Goal: Task Accomplishment & Management: Use online tool/utility

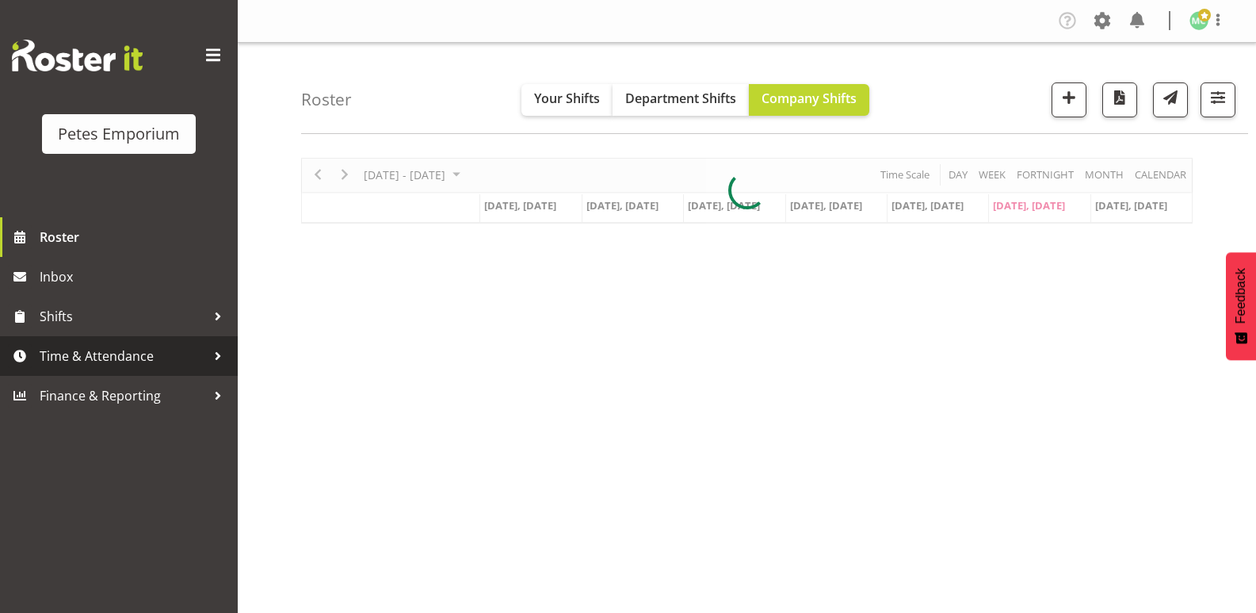
click at [216, 366] on div at bounding box center [218, 356] width 24 height 24
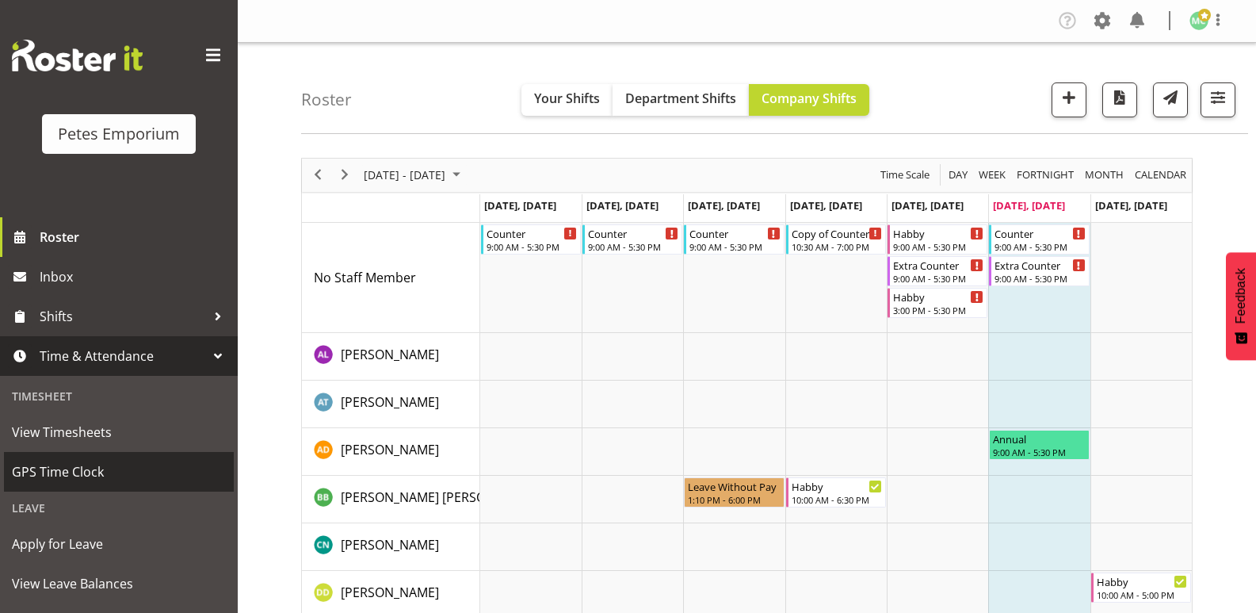
click at [178, 468] on span "GPS Time Clock" at bounding box center [119, 472] width 214 height 24
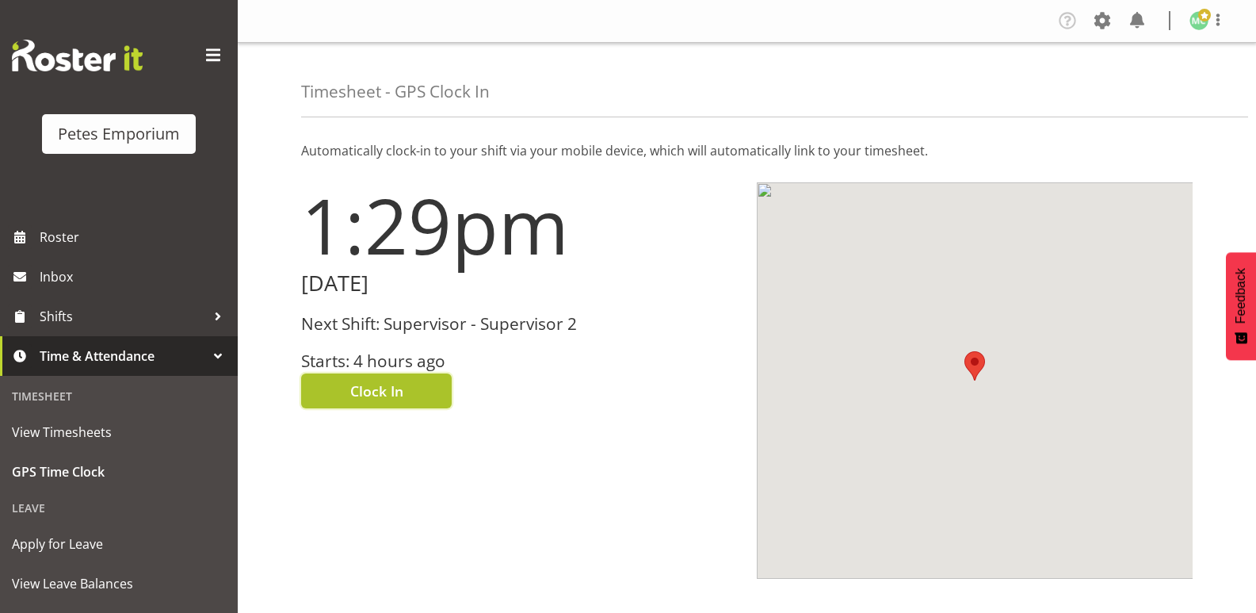
click at [432, 403] on button "Clock In" at bounding box center [376, 390] width 151 height 35
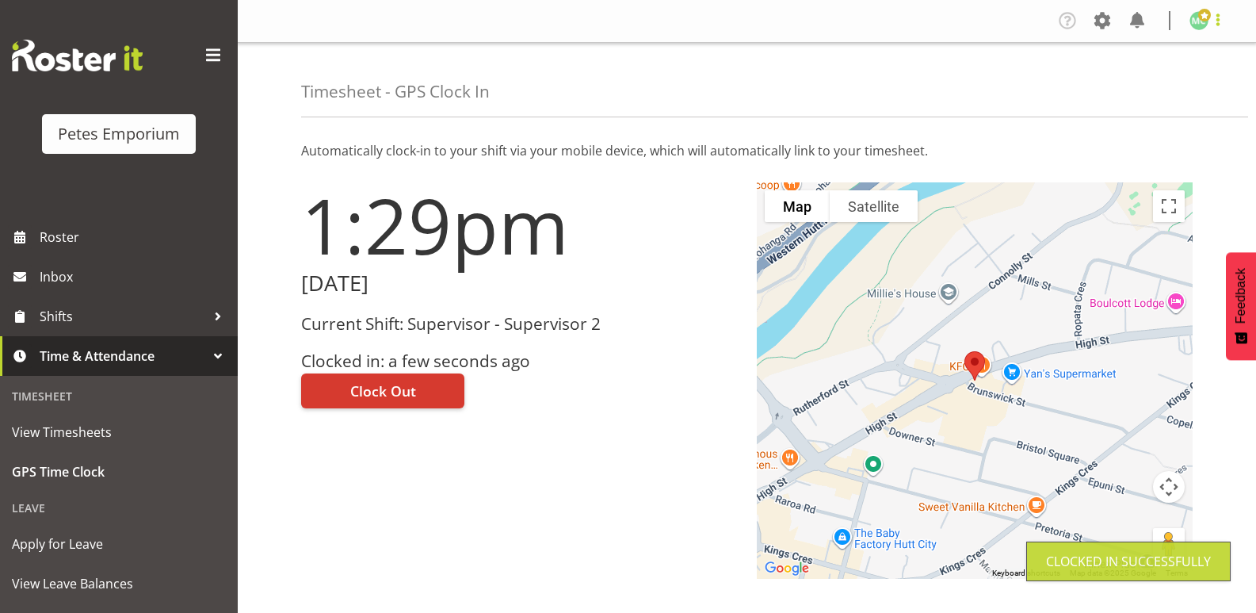
click at [1226, 23] on span at bounding box center [1218, 19] width 19 height 19
click at [1207, 78] on link "Log Out" at bounding box center [1151, 83] width 152 height 29
